Goal: Obtain resource: Obtain resource

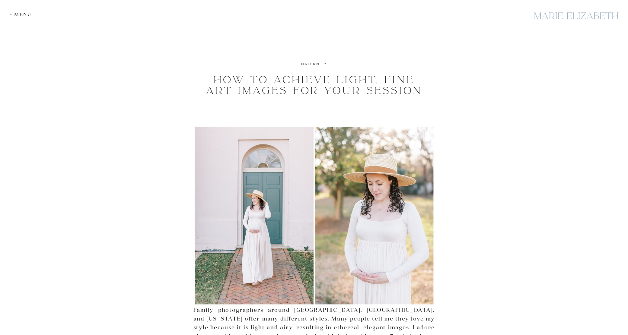
click at [18, 13] on div "+ Menu" at bounding box center [22, 14] width 25 height 6
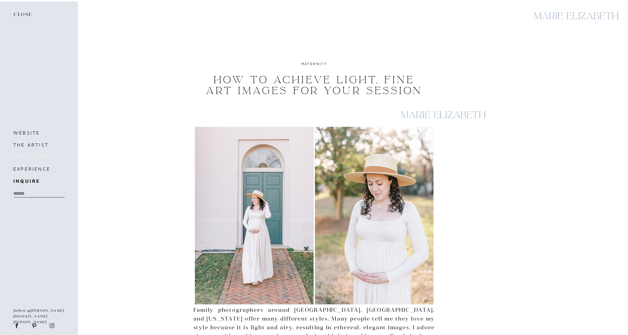
click at [38, 156] on h3 "the journal" at bounding box center [38, 157] width 51 height 8
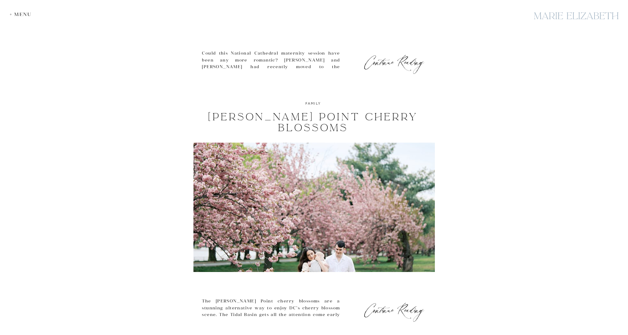
scroll to position [617, 0]
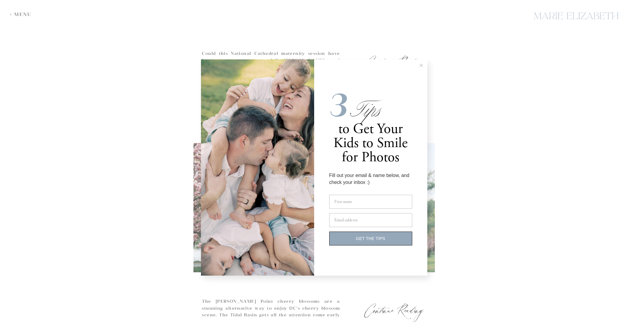
click at [385, 202] on label "First n H ame" at bounding box center [370, 202] width 83 height 14
click at [385, 202] on input "First n H ame" at bounding box center [370, 202] width 83 height 14
type input "*******"
type input "*"
type input "**********"
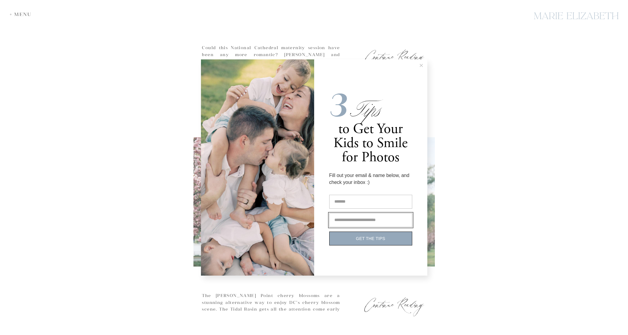
click at [376, 238] on span "GET THE TIPS" at bounding box center [370, 238] width 29 height 5
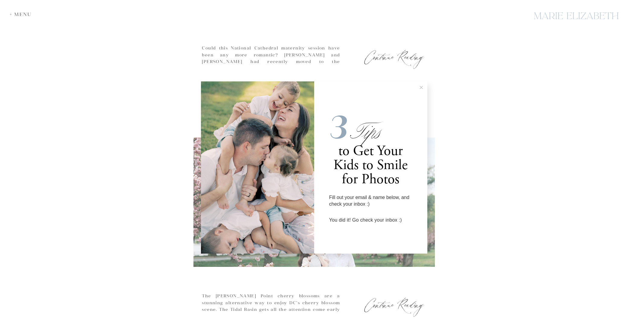
click at [422, 87] on icon at bounding box center [421, 87] width 3 height 3
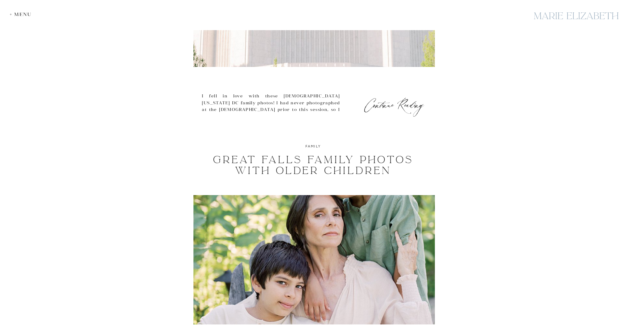
scroll to position [2179, 0]
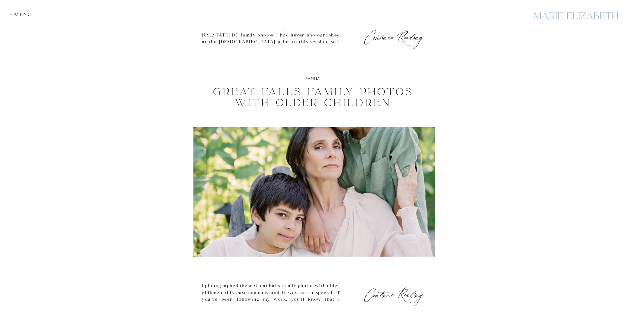
click at [331, 145] on img at bounding box center [313, 191] width 241 height 129
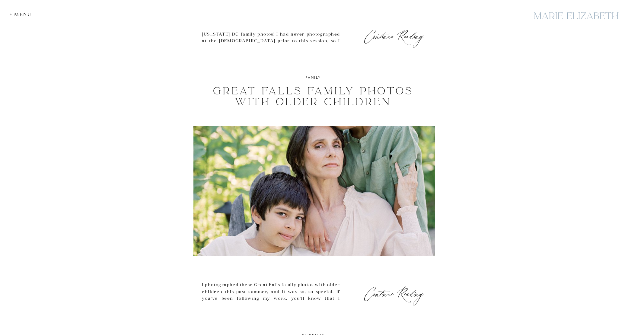
scroll to position [2180, 0]
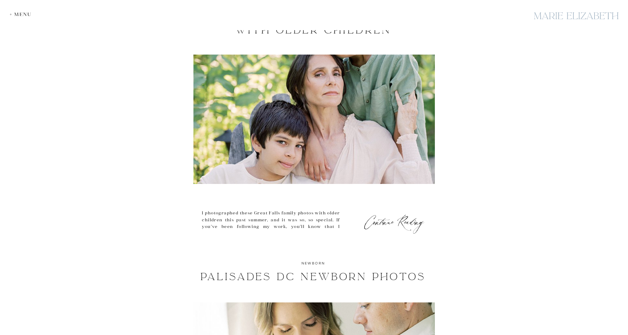
click at [324, 134] on img at bounding box center [313, 119] width 241 height 129
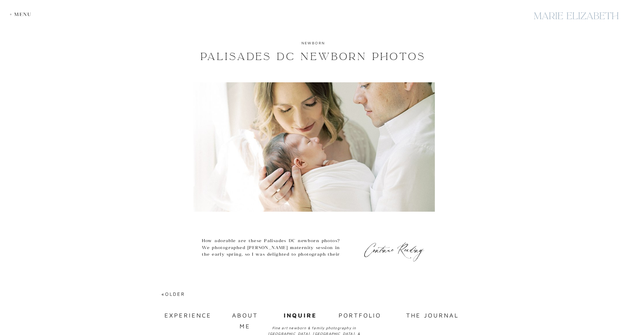
scroll to position [2551, 0]
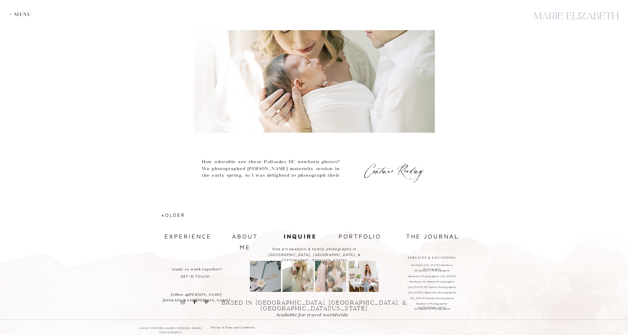
click at [284, 279] on img at bounding box center [297, 276] width 31 height 31
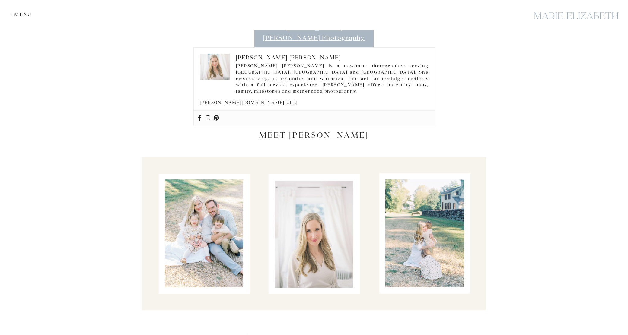
scroll to position [1186, 0]
